Goal: Task Accomplishment & Management: Use online tool/utility

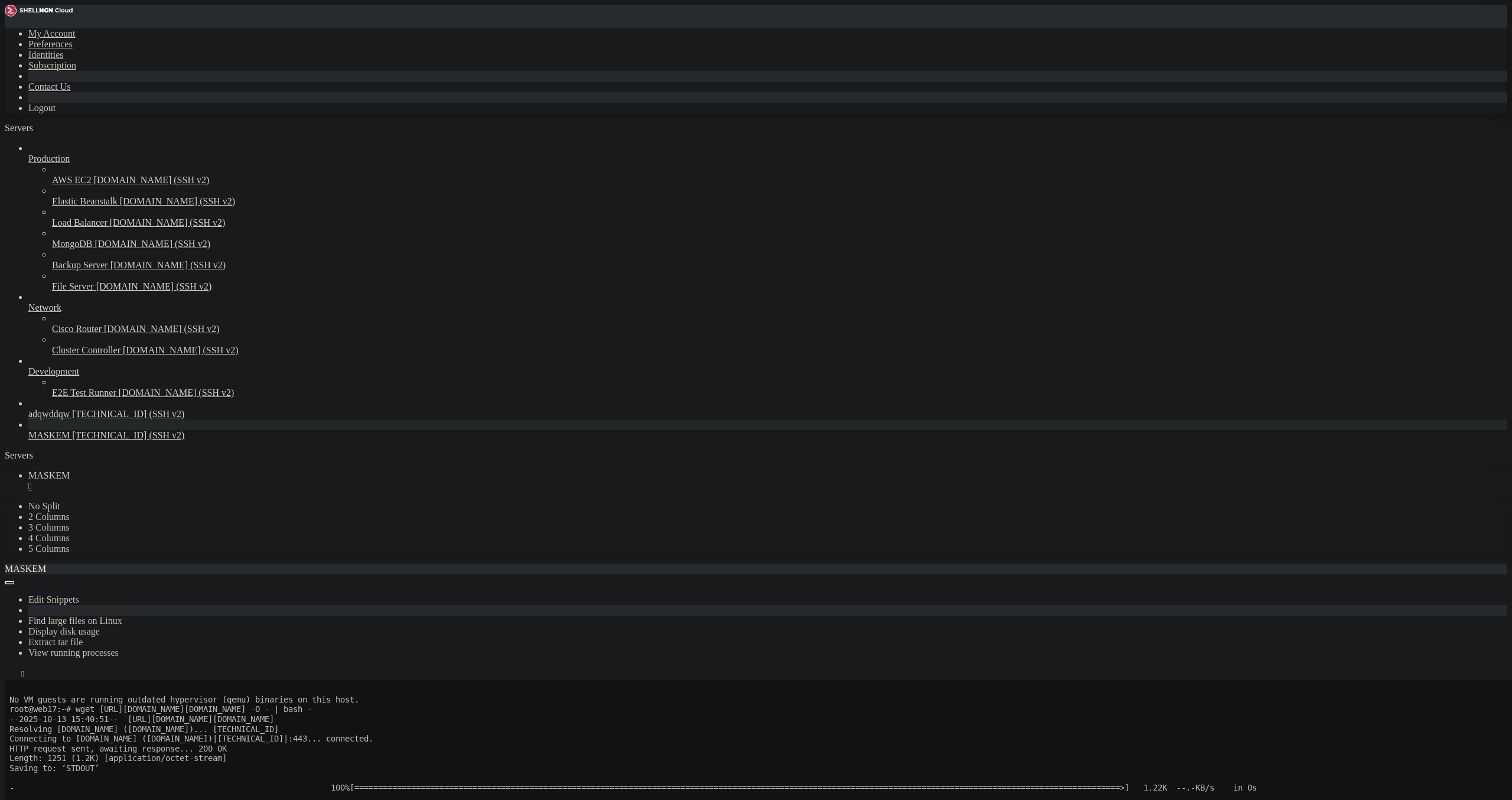
scroll to position [944, 0]
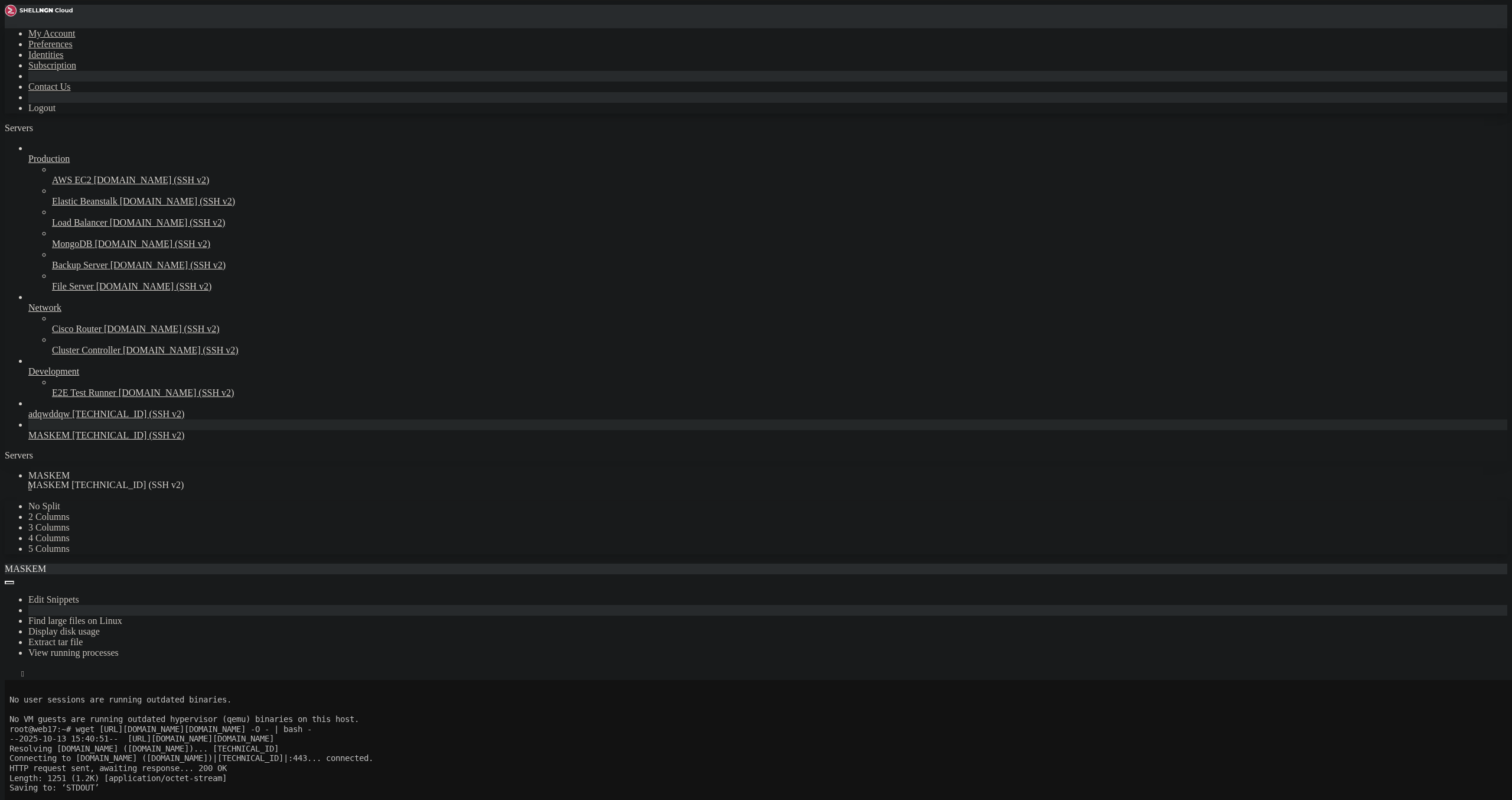
drag, startPoint x: 35, startPoint y: 484, endPoint x: 22, endPoint y: 472, distance: 17.7
click at [28, 430] on icon at bounding box center [28, 430] width 0 height 0
drag, startPoint x: 23, startPoint y: 538, endPoint x: 62, endPoint y: 521, distance: 42.5
click at [30, 441] on div "Production AWS EC2 [DOMAIN_NAME] (SSH v2) Elastic Beanstalk [DOMAIN_NAME] (SSH …" at bounding box center [756, 292] width 1502 height 298
drag, startPoint x: 43, startPoint y: 1163, endPoint x: 6, endPoint y: 1127, distance: 51.6
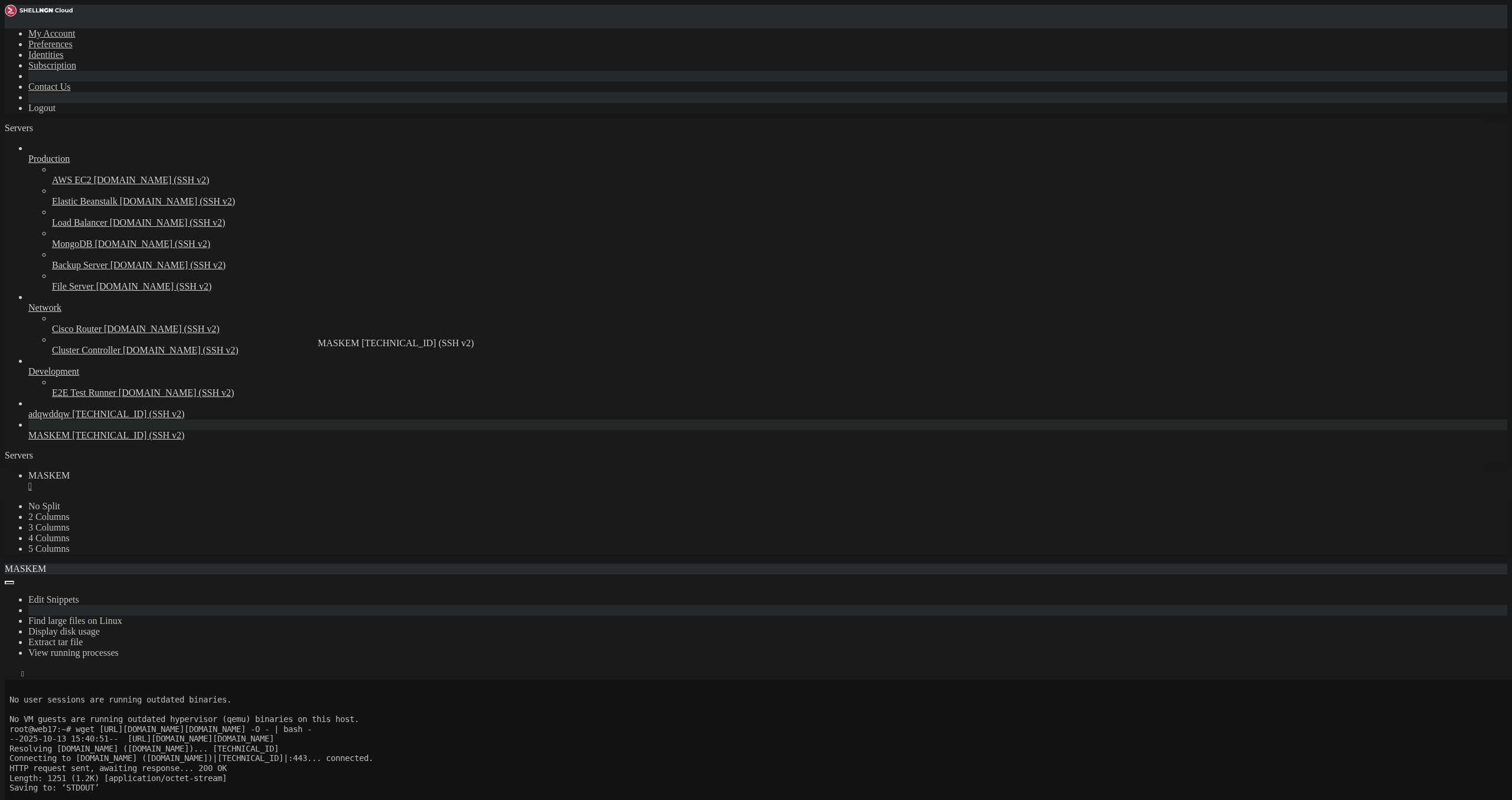
drag, startPoint x: 228, startPoint y: 1010, endPoint x: 250, endPoint y: 989, distance: 30.4
drag, startPoint x: 407, startPoint y: 1102, endPoint x: 549, endPoint y: 1102, distance: 142.0
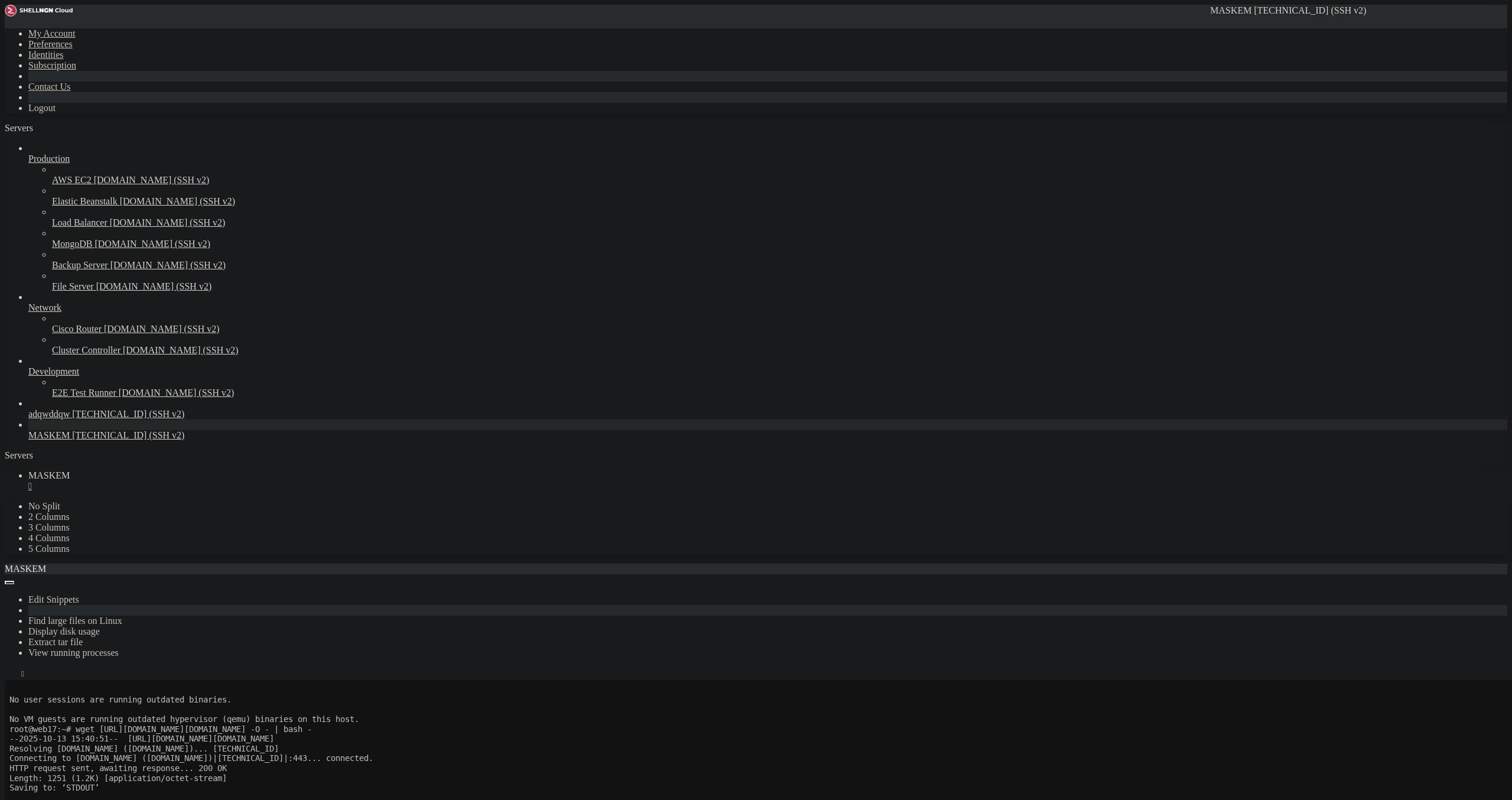
scroll to position [953, 0]
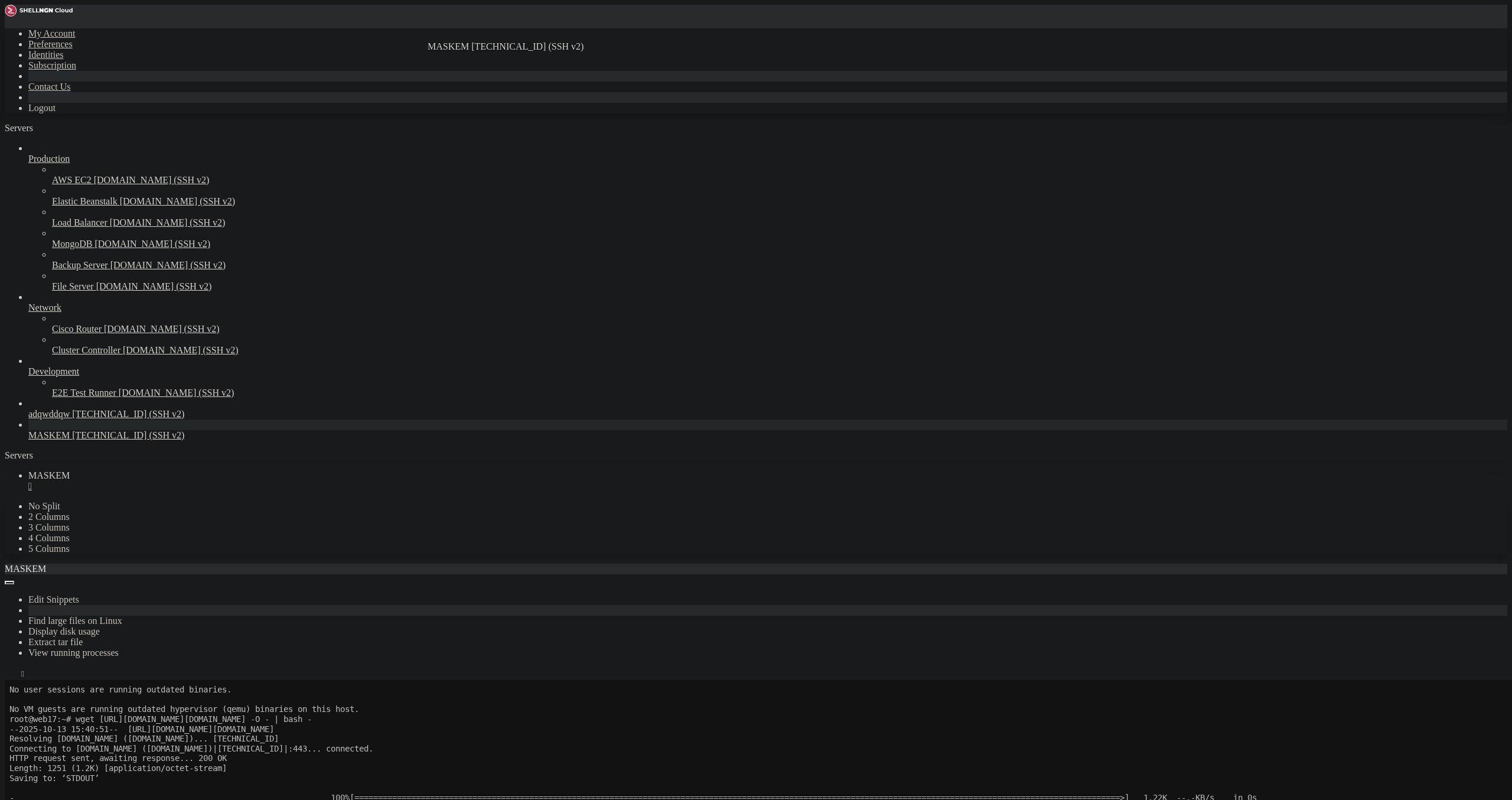
drag, startPoint x: 142, startPoint y: 1115, endPoint x: 62, endPoint y: 1114, distance: 80.0
